Goal: Task Accomplishment & Management: Manage account settings

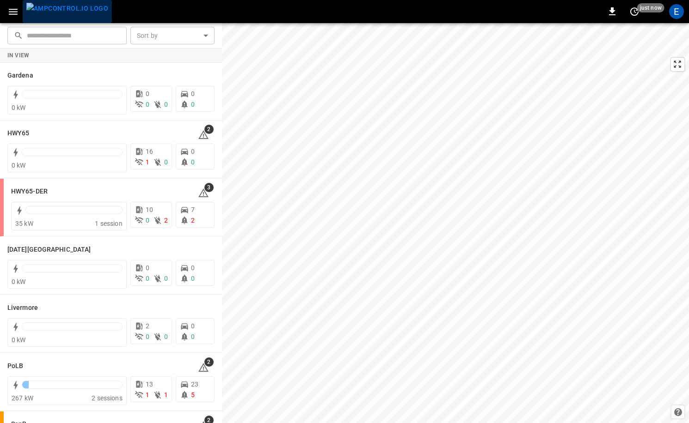
click at [74, 12] on img "menu" at bounding box center [67, 9] width 82 height 12
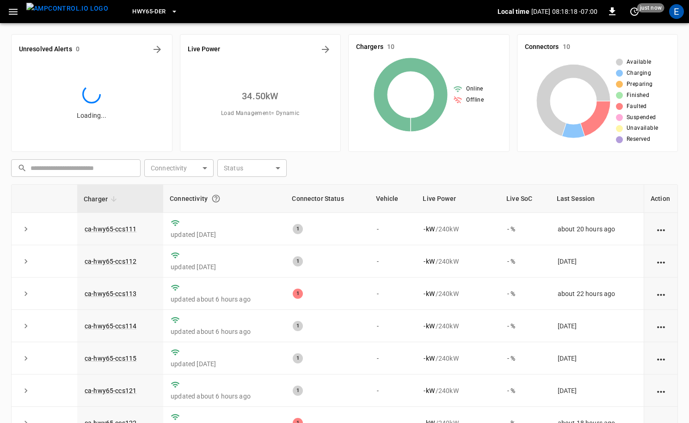
click at [132, 11] on span "HWY65-DER" at bounding box center [148, 11] width 33 height 11
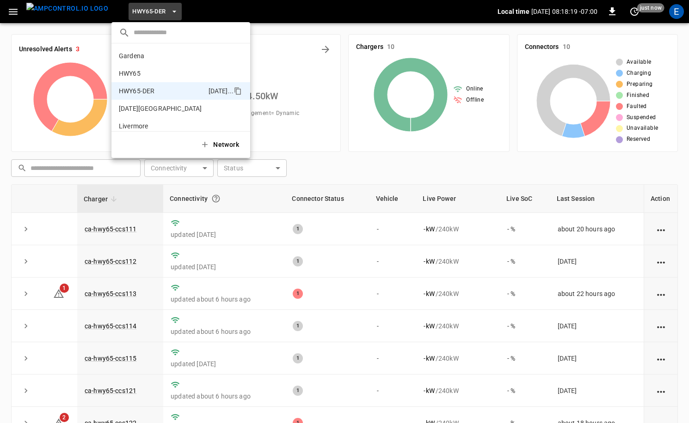
scroll to position [32, 0]
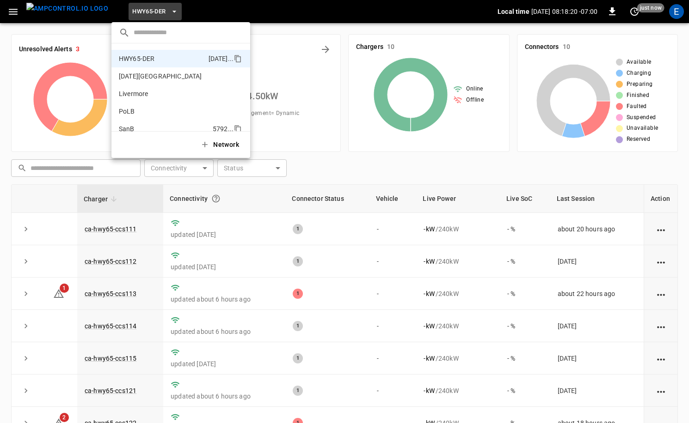
click at [170, 125] on p "SanB" at bounding box center [164, 128] width 90 height 9
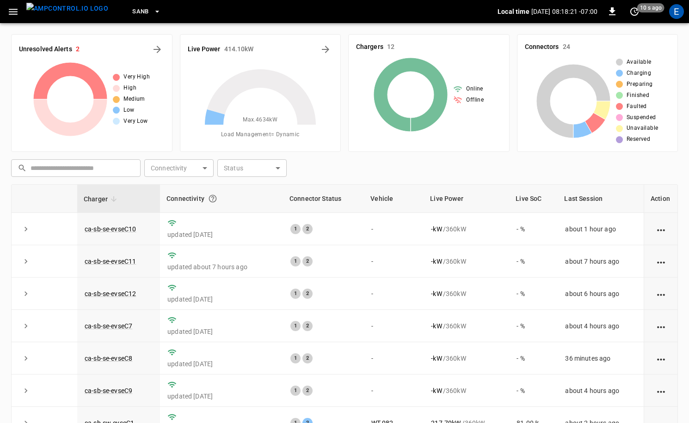
scroll to position [121, 0]
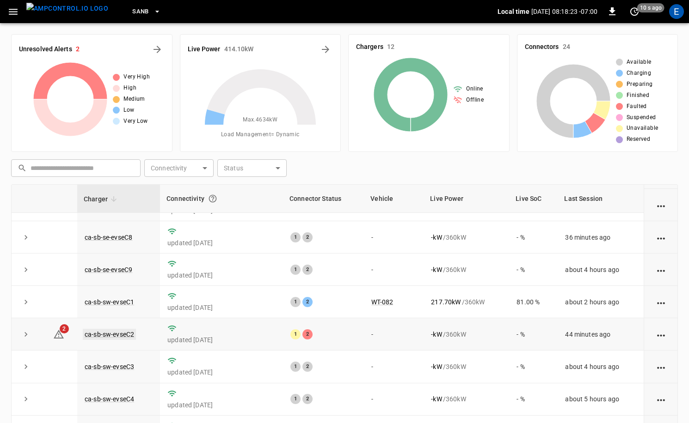
click at [110, 334] on link "ca-sb-sw-evseC2" at bounding box center [109, 334] width 53 height 11
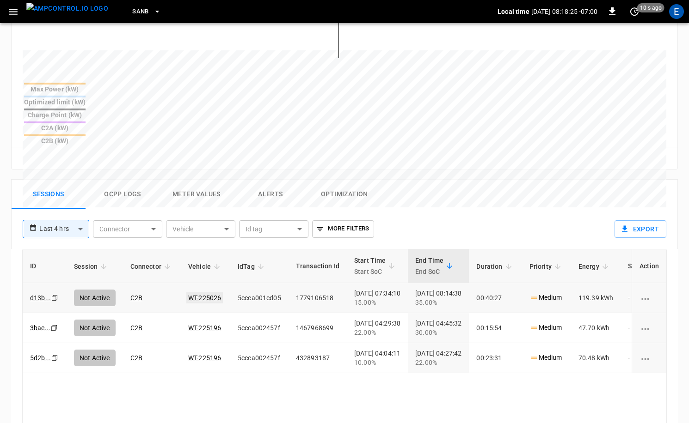
click at [210, 293] on link "WT-225026" at bounding box center [204, 298] width 37 height 11
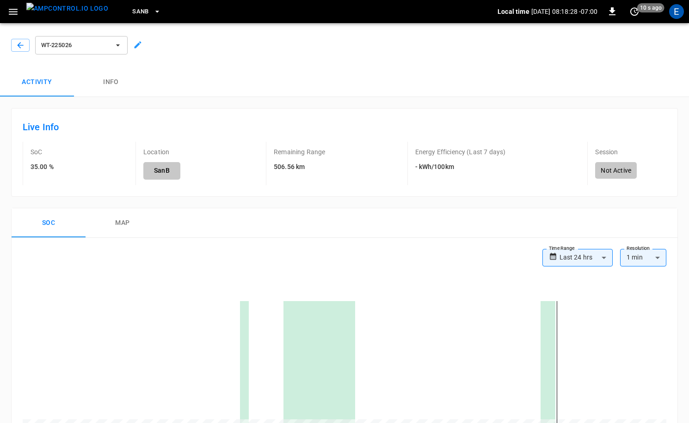
click at [46, 14] on img "menu" at bounding box center [67, 9] width 82 height 12
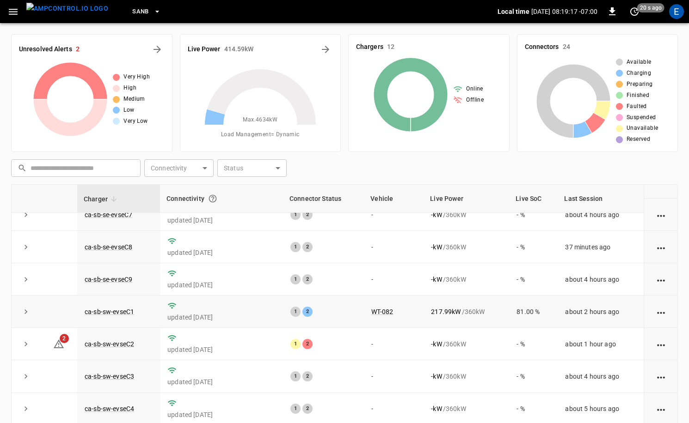
scroll to position [121, 0]
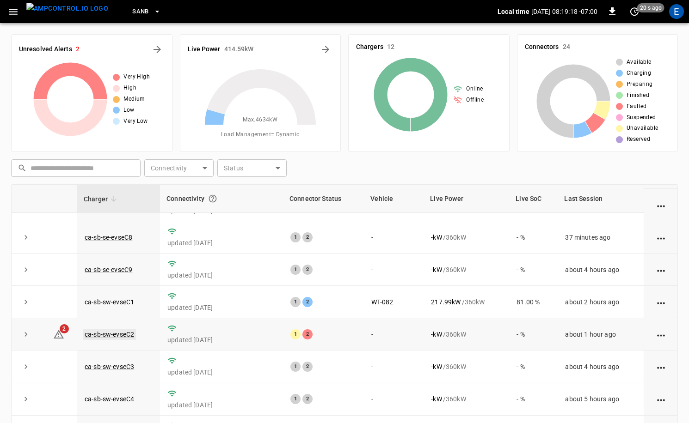
click at [129, 333] on link "ca-sb-sw-evseC2" at bounding box center [109, 334] width 53 height 11
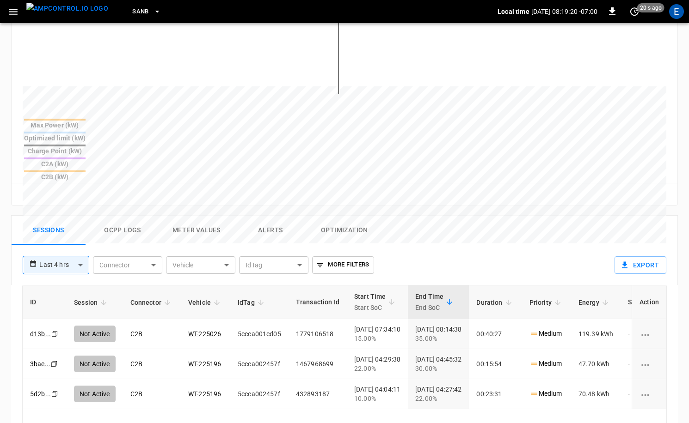
scroll to position [305, 0]
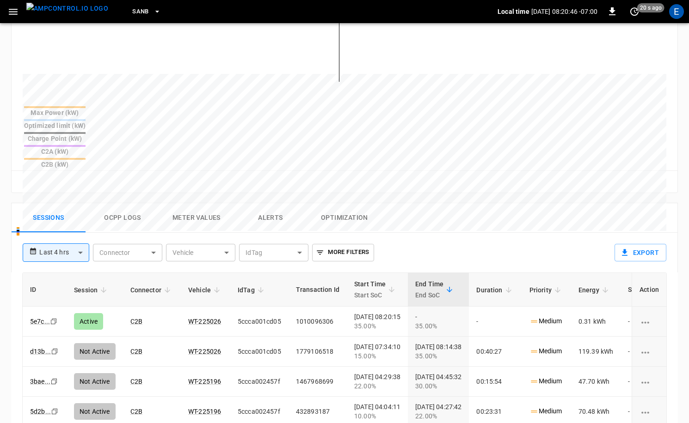
click at [80, 13] on img "menu" at bounding box center [67, 9] width 82 height 12
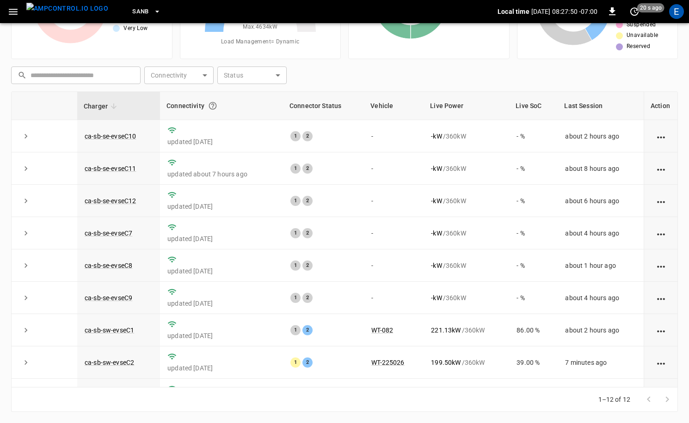
scroll to position [121, 0]
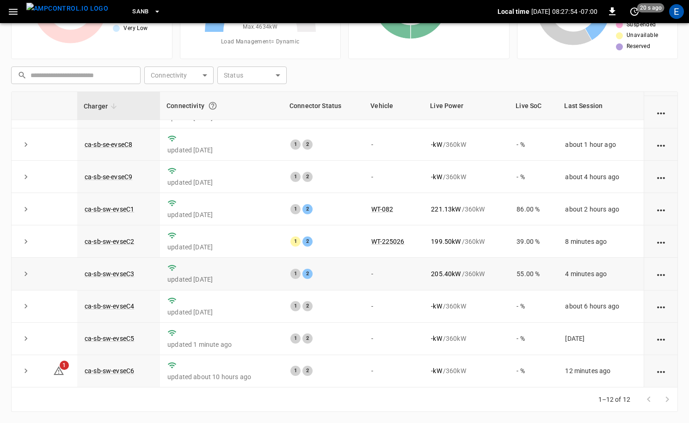
click at [131, 268] on td "ca-sb-sw-evseC3" at bounding box center [118, 274] width 83 height 32
click at [123, 272] on link "ca-sb-sw-evseC3" at bounding box center [109, 274] width 53 height 11
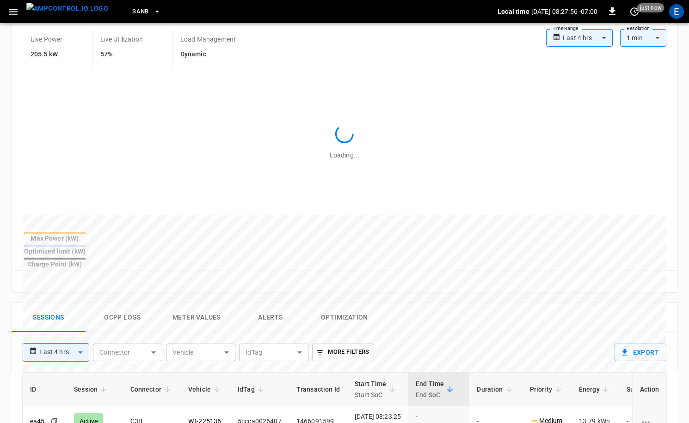
scroll to position [416, 0]
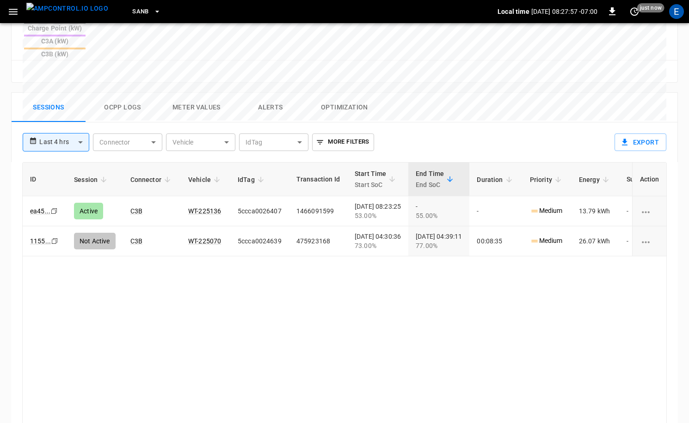
click at [64, 10] on img "menu" at bounding box center [67, 9] width 82 height 12
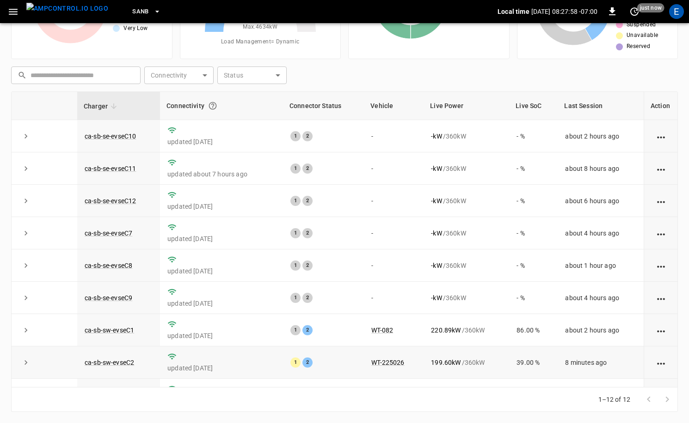
scroll to position [121, 0]
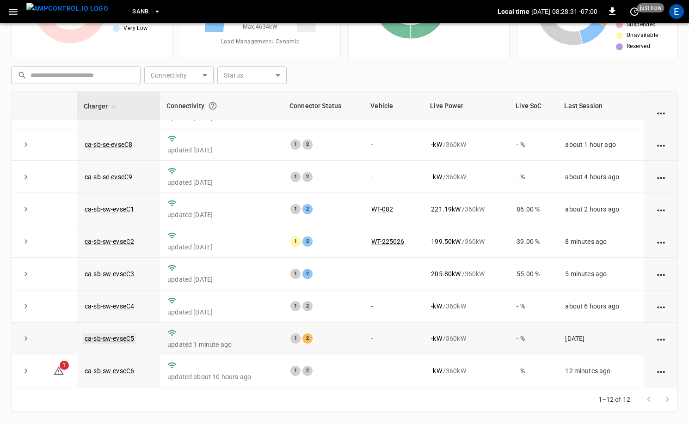
click at [123, 338] on link "ca-sb-sw-evseC5" at bounding box center [109, 338] width 53 height 11
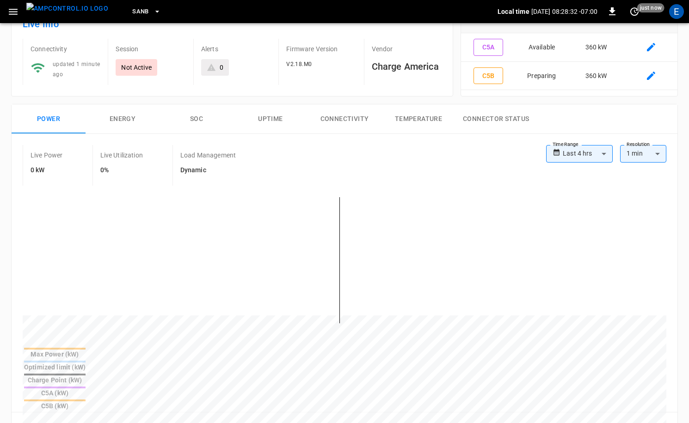
scroll to position [414, 0]
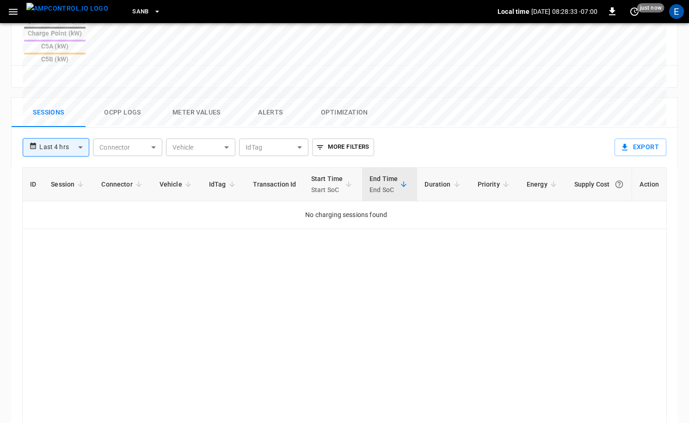
click at [147, 98] on button "Ocpp logs" at bounding box center [123, 113] width 74 height 30
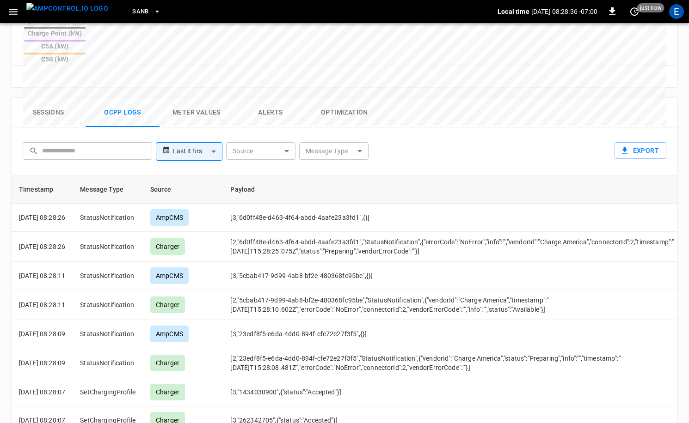
click at [42, 98] on button "Sessions" at bounding box center [49, 113] width 74 height 30
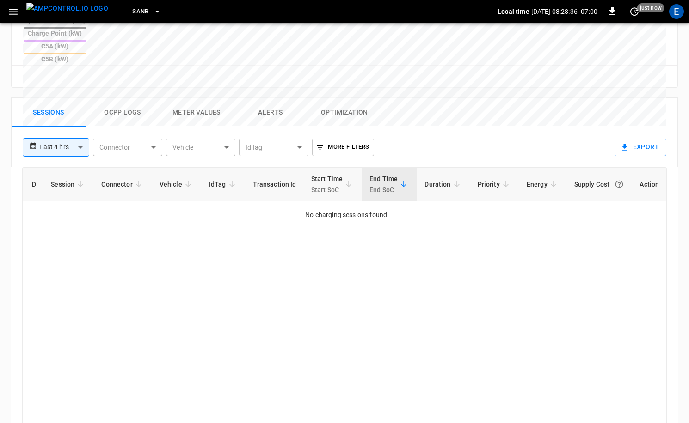
click at [59, 14] on img "menu" at bounding box center [67, 9] width 82 height 12
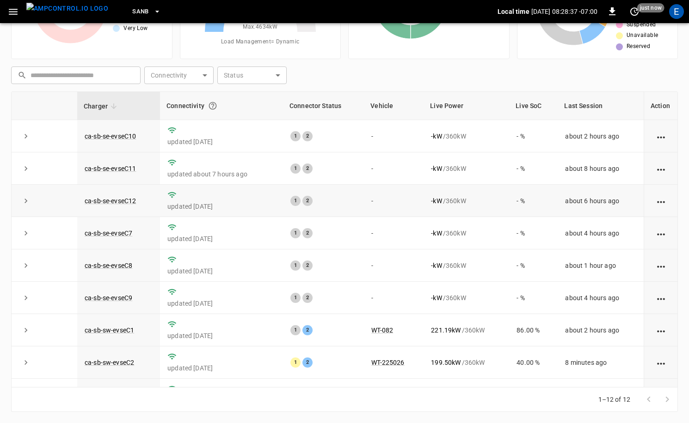
scroll to position [121, 0]
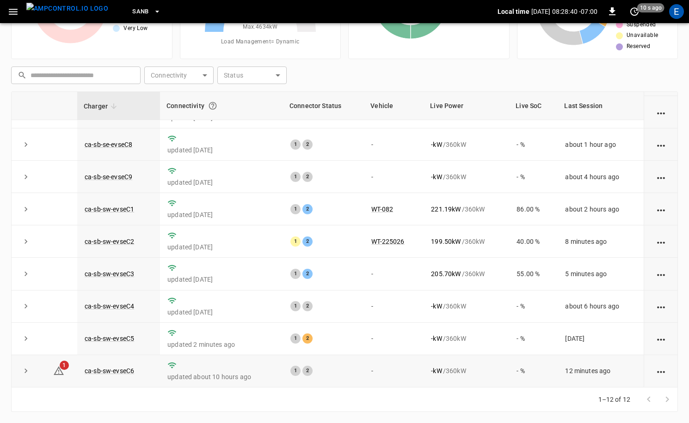
click at [184, 370] on td "updated about 10 hours ago" at bounding box center [221, 371] width 123 height 32
click at [138, 371] on td "ca-sb-sw-evseC6" at bounding box center [118, 371] width 83 height 32
click at [130, 370] on link "ca-sb-sw-evseC6" at bounding box center [109, 371] width 53 height 11
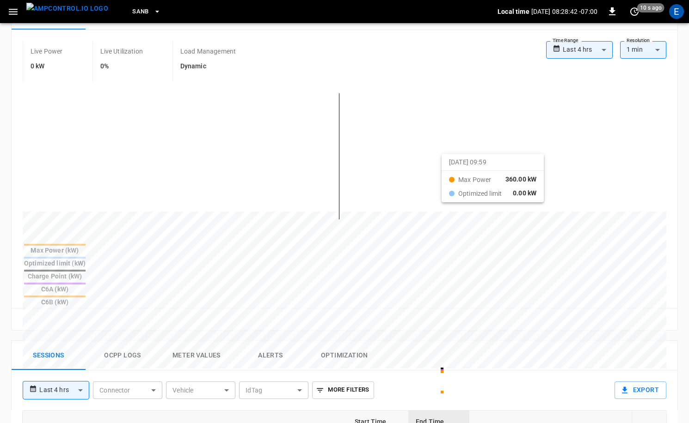
scroll to position [282, 0]
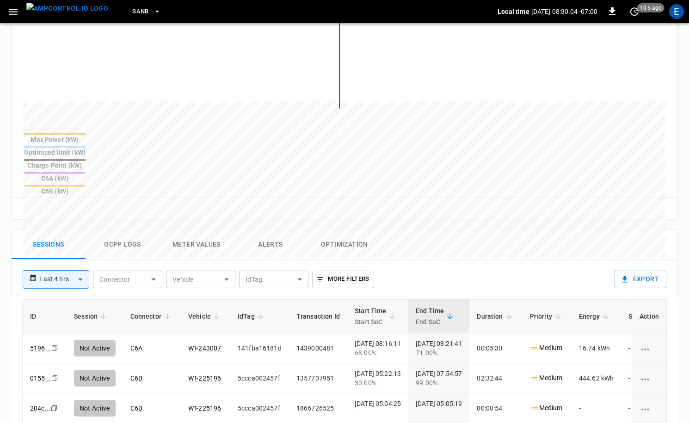
click at [66, 13] on img "menu" at bounding box center [67, 9] width 82 height 12
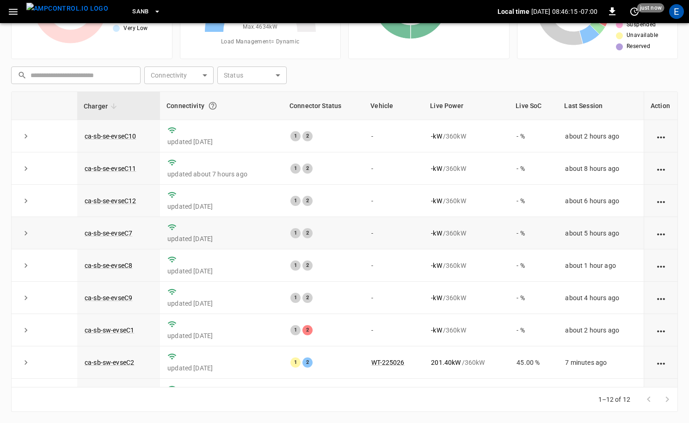
scroll to position [121, 0]
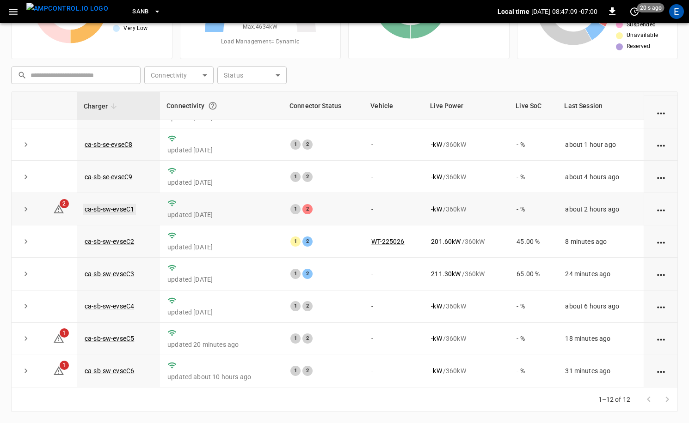
click at [118, 208] on link "ca-sb-sw-evseC1" at bounding box center [109, 209] width 53 height 11
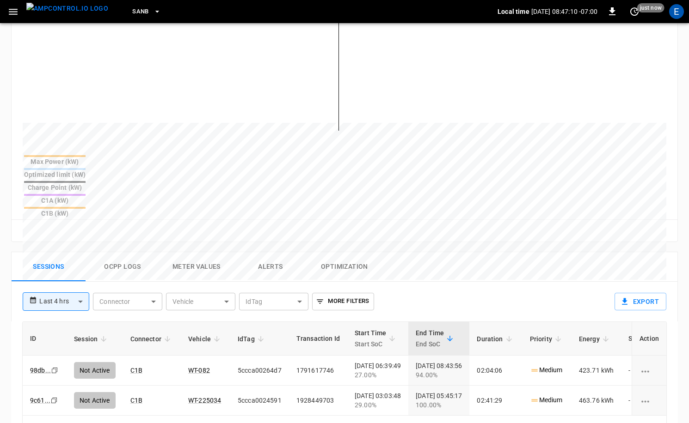
scroll to position [295, 0]
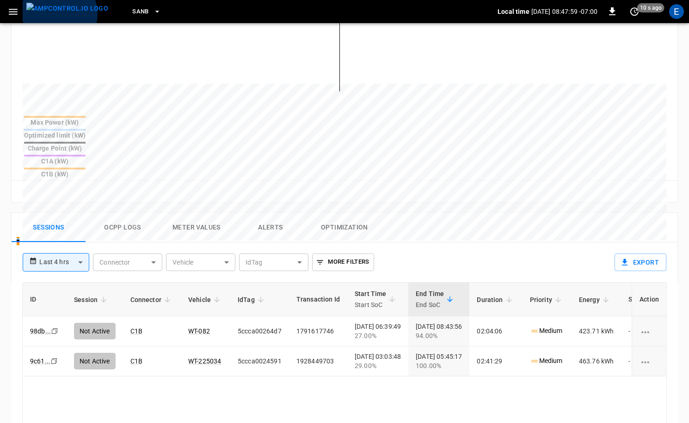
click at [55, 14] on img "menu" at bounding box center [67, 9] width 82 height 12
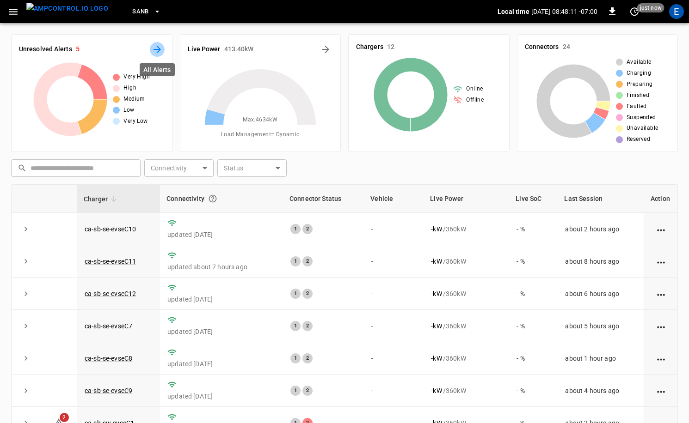
click at [150, 47] on button "All Alerts" at bounding box center [157, 49] width 15 height 15
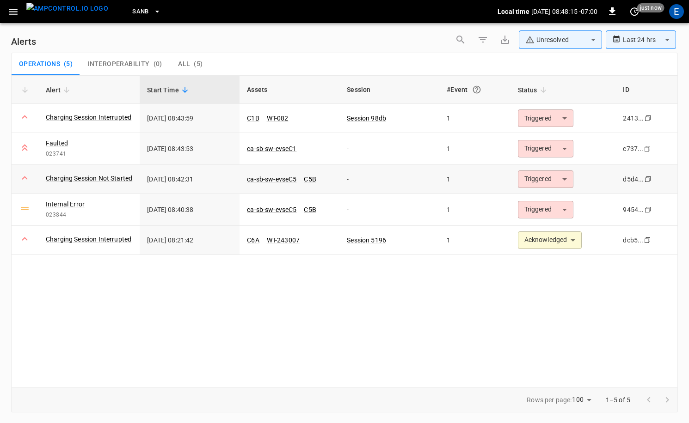
click at [527, 178] on body "**********" at bounding box center [344, 210] width 689 height 420
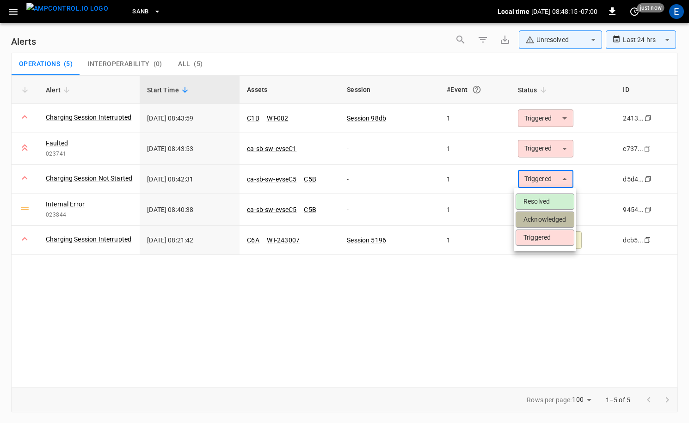
click at [540, 222] on li "Acknowledged" at bounding box center [544, 220] width 59 height 16
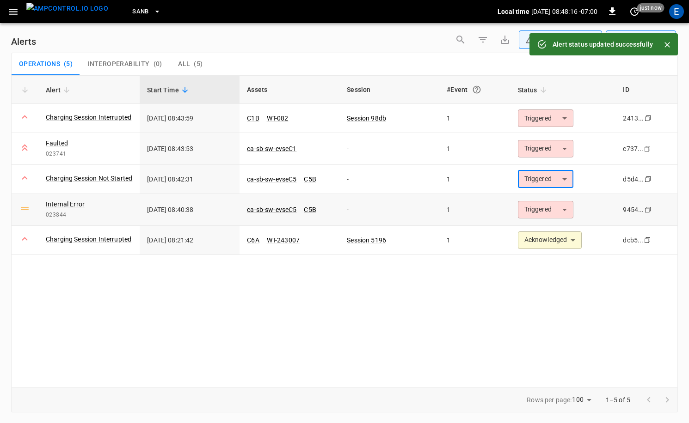
click at [540, 220] on td "Triggered ********* ​" at bounding box center [562, 210] width 105 height 32
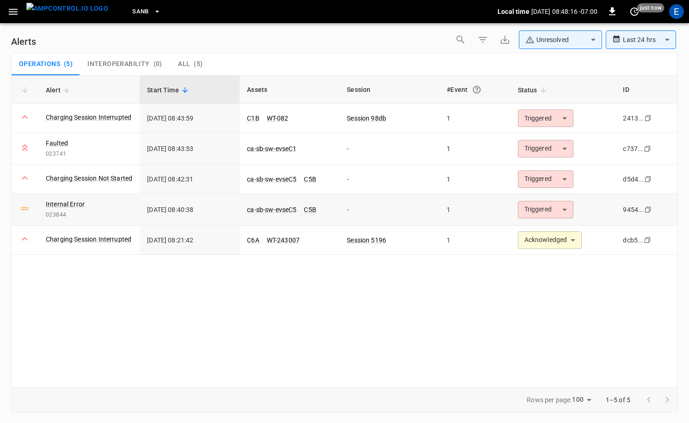
type input "**********"
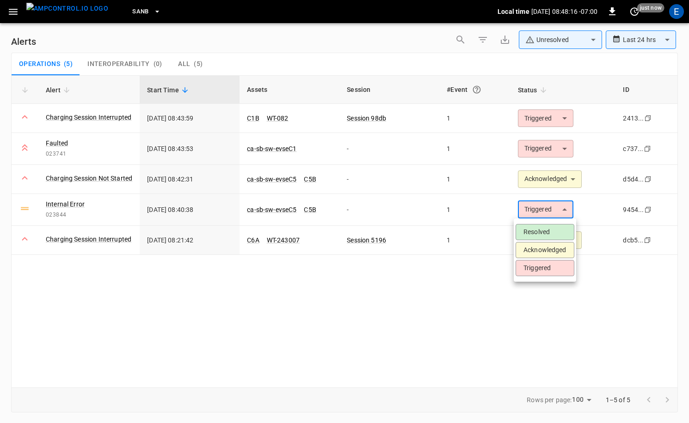
click at [539, 215] on body "**********" at bounding box center [344, 210] width 689 height 420
drag, startPoint x: 540, startPoint y: 252, endPoint x: 535, endPoint y: 236, distance: 17.4
click at [539, 252] on li "Acknowledged" at bounding box center [544, 250] width 59 height 16
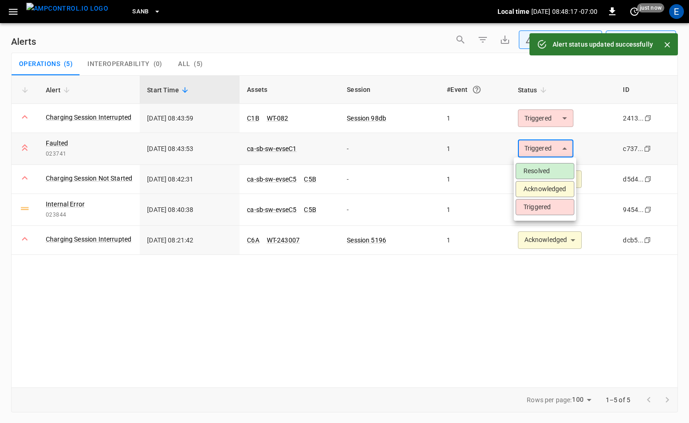
click at [533, 150] on body "**********" at bounding box center [344, 210] width 689 height 420
type input "**********"
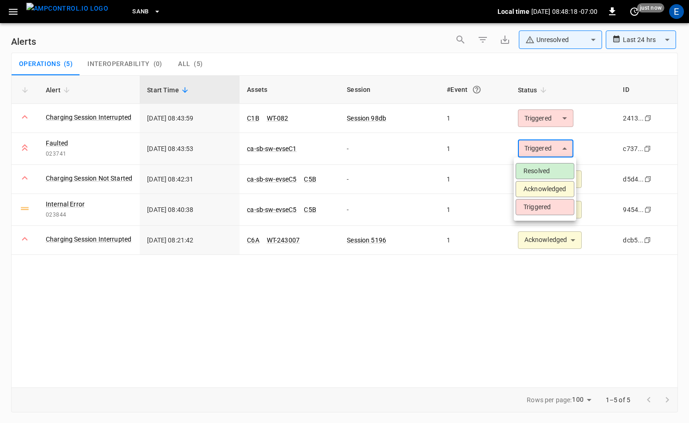
click at [542, 189] on li "Acknowledged" at bounding box center [544, 189] width 59 height 16
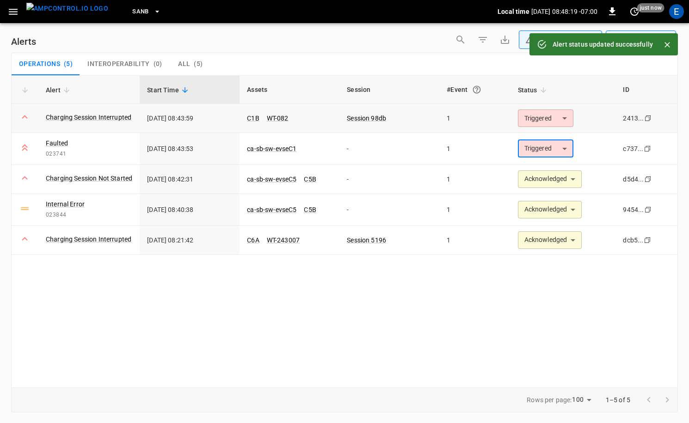
type input "**********"
click at [553, 123] on body "**********" at bounding box center [344, 210] width 689 height 420
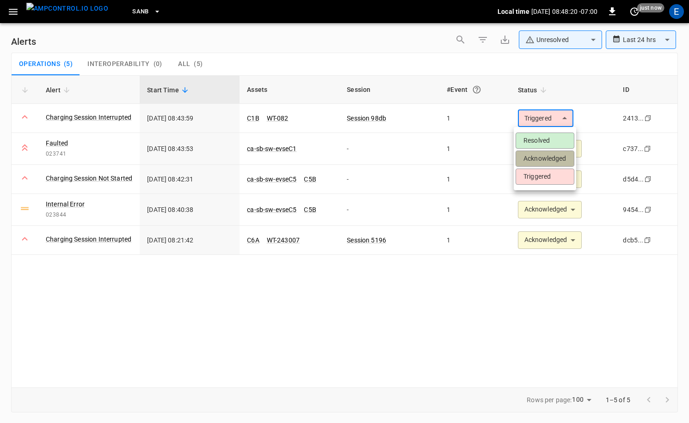
click at [551, 157] on li "Acknowledged" at bounding box center [544, 159] width 59 height 16
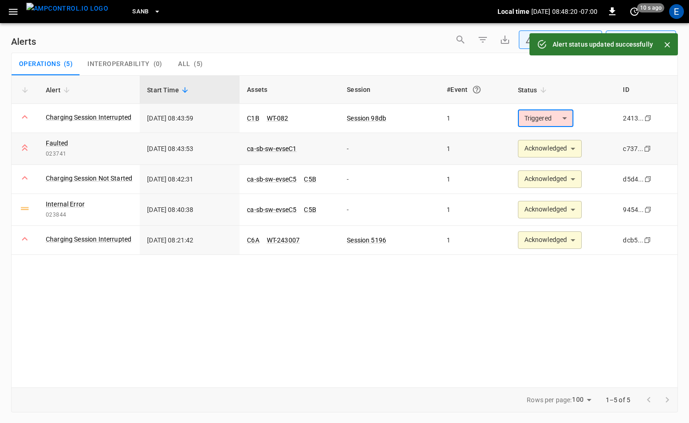
type input "**********"
click at [69, 8] on img "menu" at bounding box center [67, 9] width 82 height 12
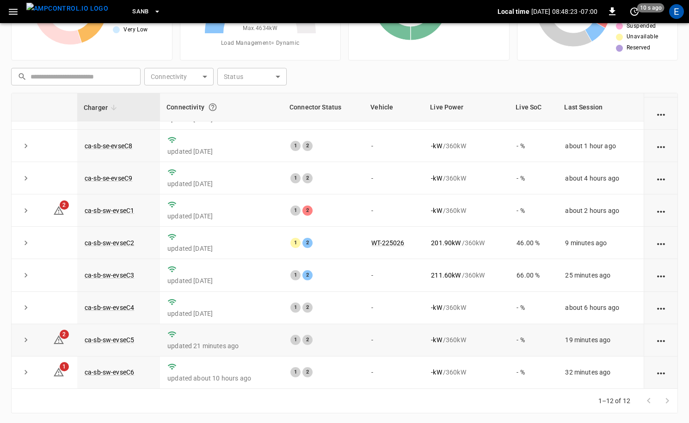
scroll to position [93, 0]
